Goal: Task Accomplishment & Management: Manage account settings

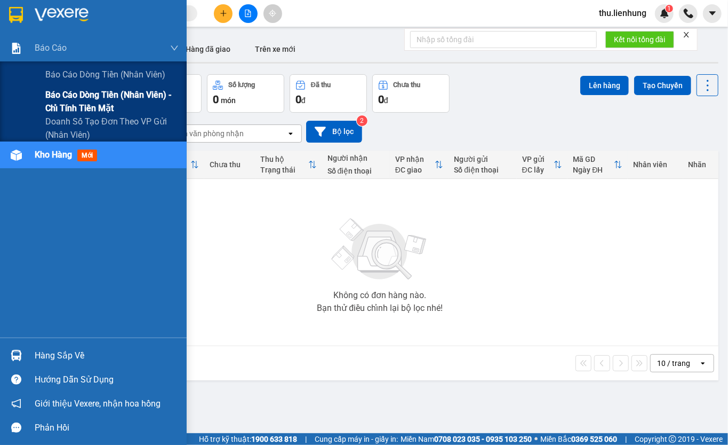
click at [69, 103] on span "Báo cáo dòng tiền (nhân viên) - chỉ tính tiền mặt" at bounding box center [111, 101] width 133 height 27
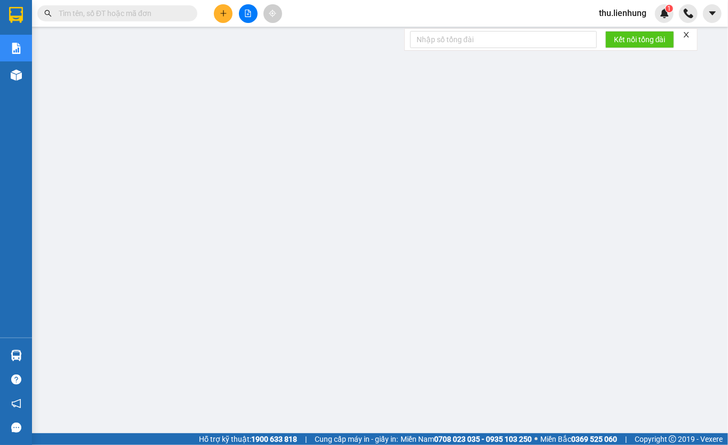
click at [613, 14] on span "thu.lienhung" at bounding box center [623, 12] width 65 height 13
click at [620, 32] on span "Đăng xuất" at bounding box center [628, 33] width 45 height 12
